Goal: Find specific page/section: Find specific page/section

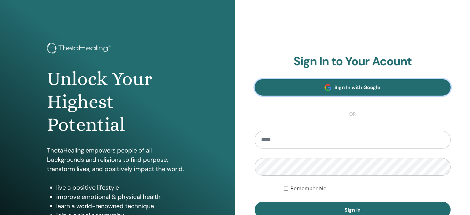
click at [343, 88] on span "Sign In with Google" at bounding box center [358, 87] width 46 height 6
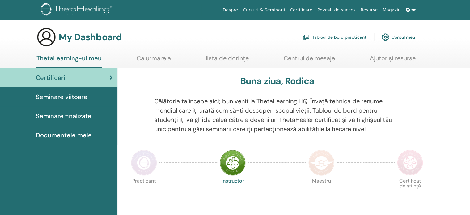
click at [286, 188] on div "Practicant Instructor Maestru Certificat de știință" at bounding box center [277, 193] width 297 height 33
click at [73, 97] on span "Seminare viitoare" at bounding box center [62, 96] width 52 height 9
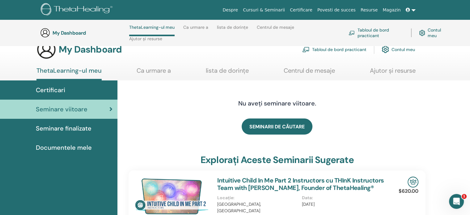
scroll to position [10, 0]
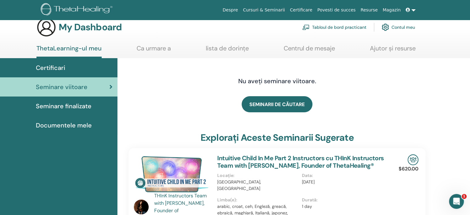
click at [398, 27] on link "Contul meu" at bounding box center [398, 27] width 33 height 14
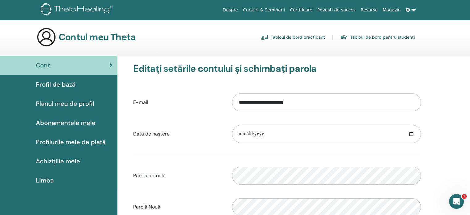
click at [309, 35] on link "Tabloul de bord practicant" at bounding box center [293, 37] width 64 height 10
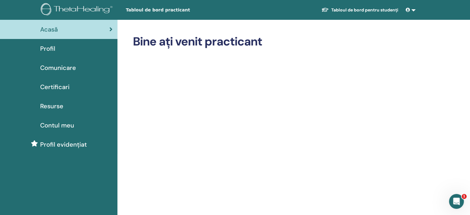
click at [59, 85] on span "Certificari" at bounding box center [54, 86] width 29 height 9
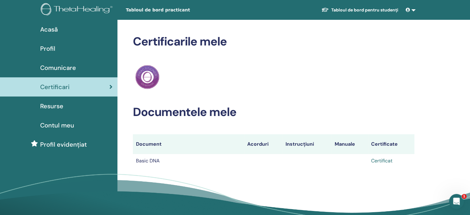
click at [383, 162] on link "Certificat" at bounding box center [381, 160] width 21 height 6
click at [53, 106] on span "Resurse" at bounding box center [51, 105] width 23 height 9
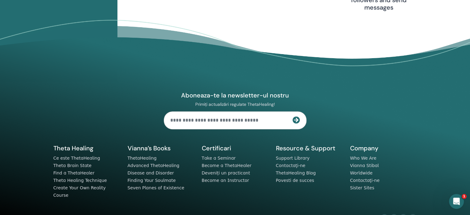
scroll to position [262, 0]
